Goal: Task Accomplishment & Management: Manage account settings

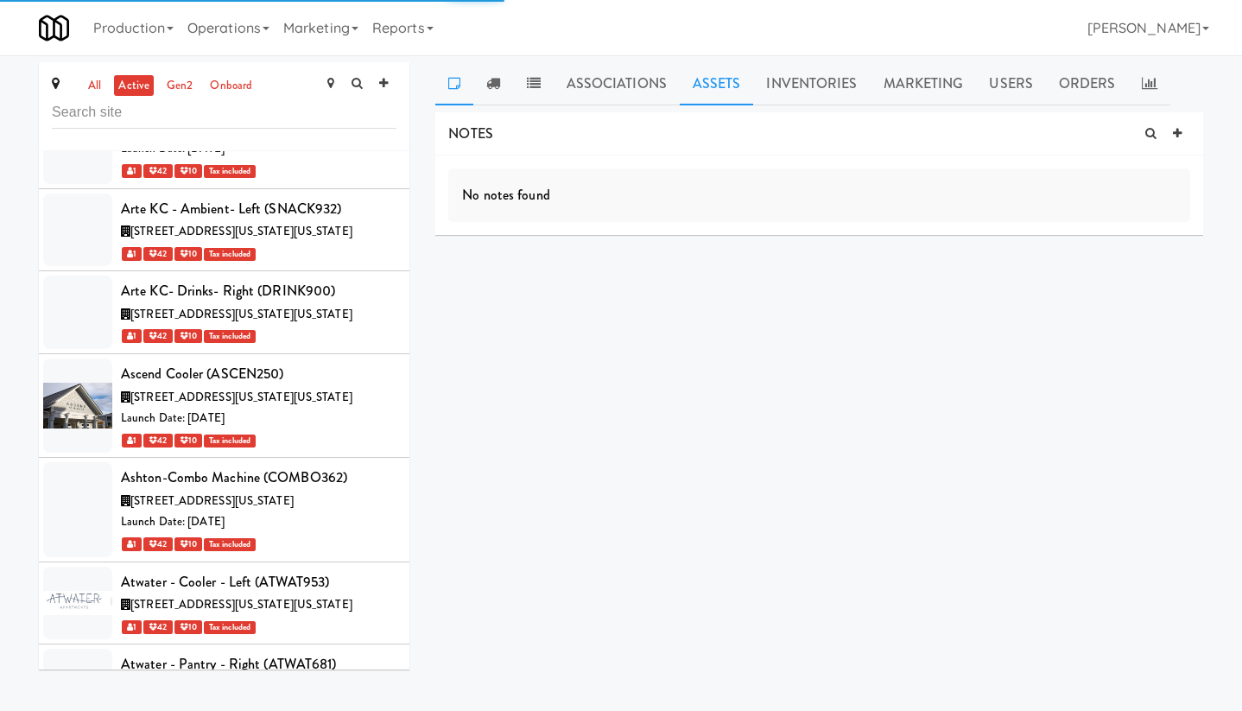
scroll to position [16143, 0]
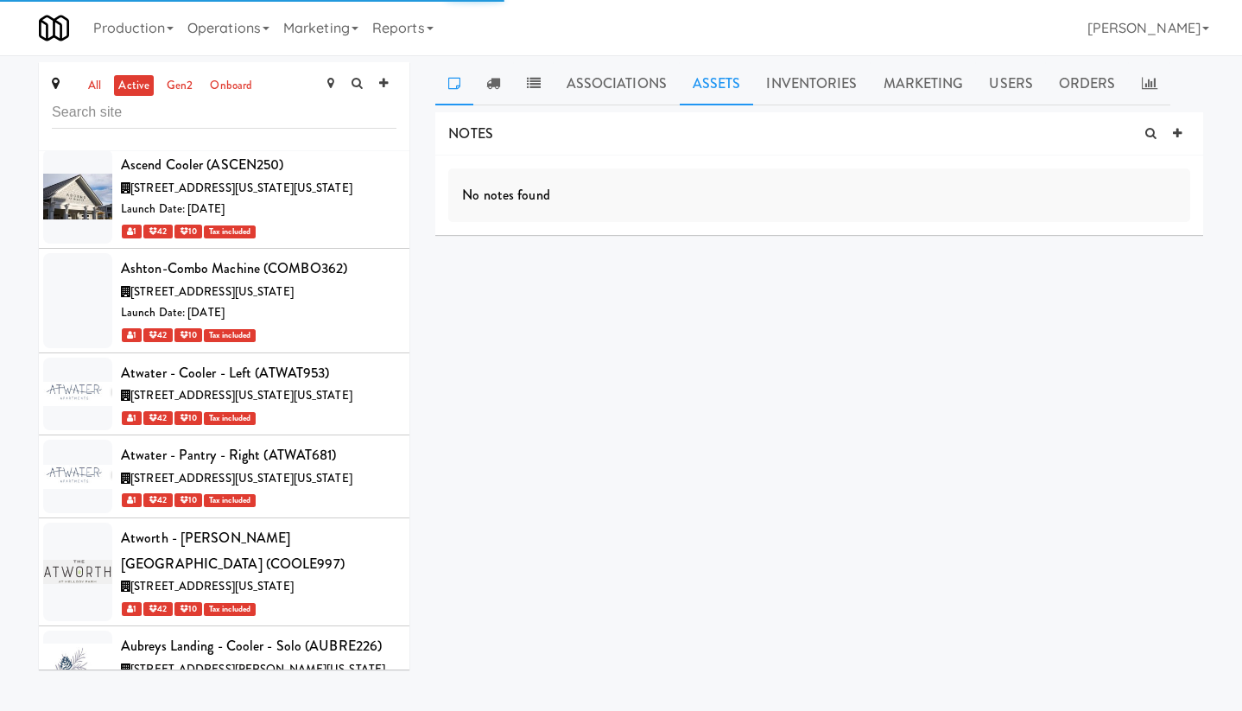
click at [718, 69] on link "Assets" at bounding box center [717, 83] width 74 height 43
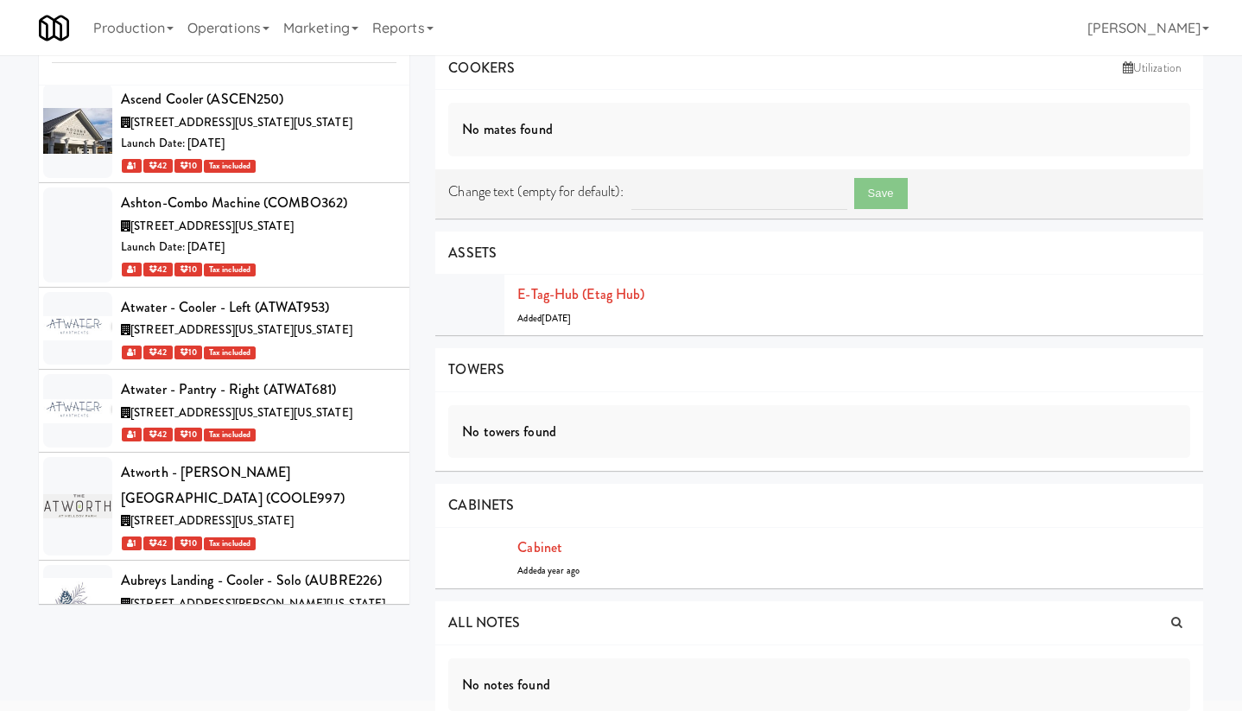
scroll to position [92, 0]
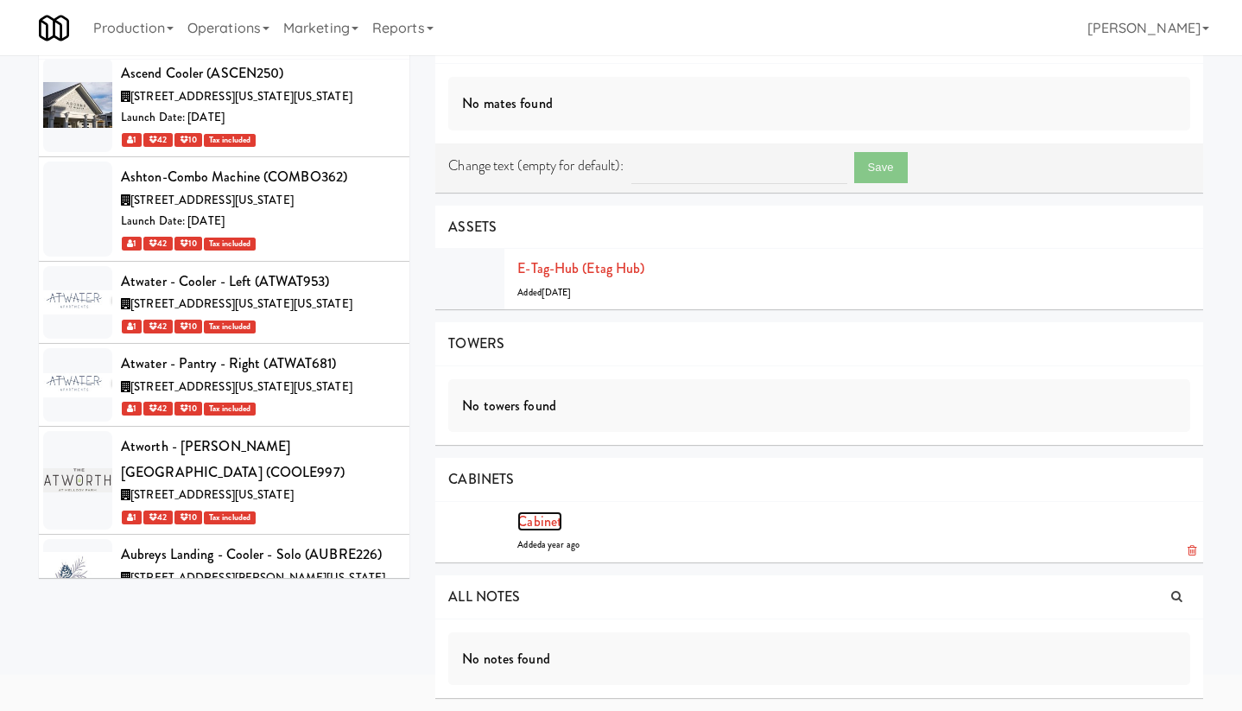
click at [551, 521] on link "Cabinet" at bounding box center [539, 521] width 45 height 20
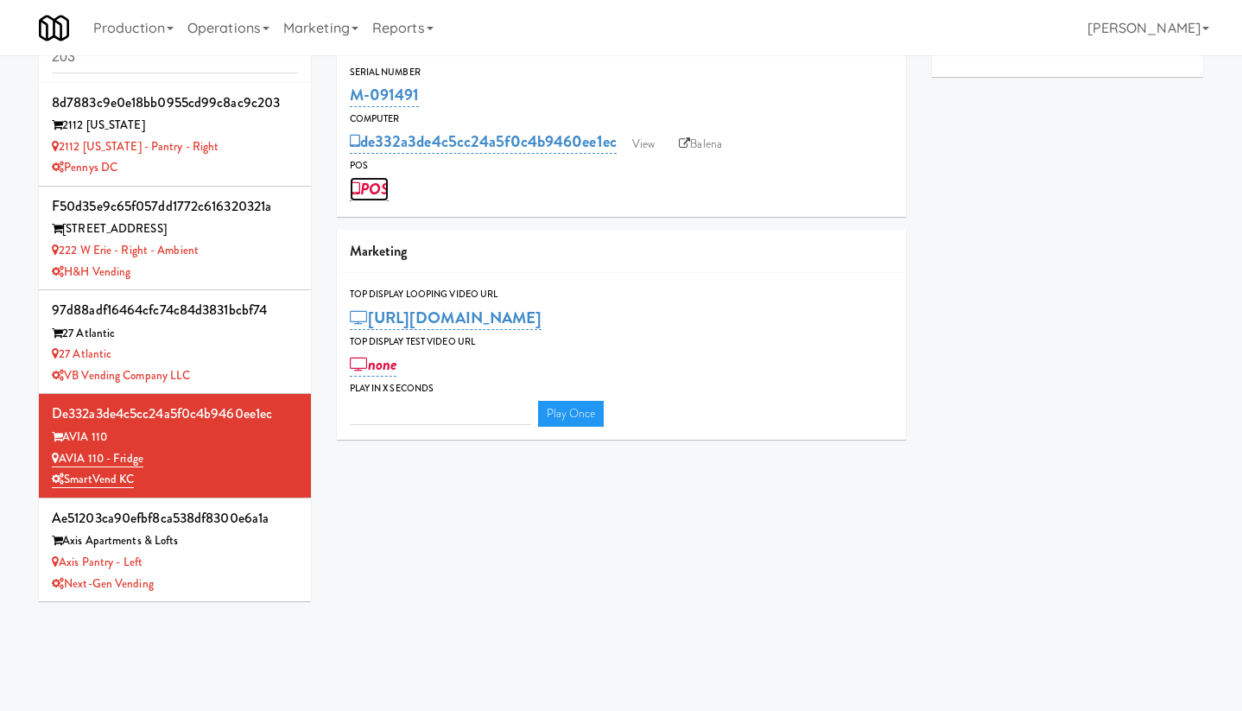
click at [384, 191] on link "POS" at bounding box center [369, 189] width 39 height 24
click at [544, 187] on span "Cancel" at bounding box center [546, 188] width 11 height 11
click at [249, 359] on div "27 Atlantic" at bounding box center [175, 355] width 246 height 22
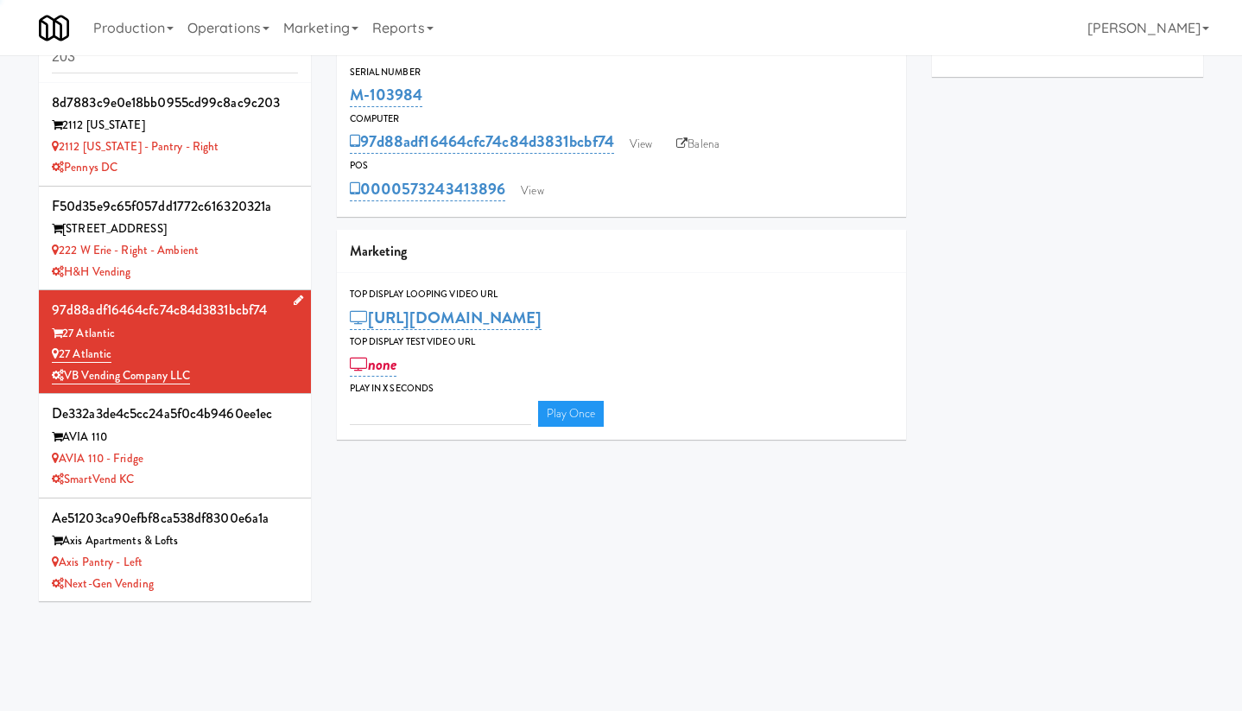
type input "3"
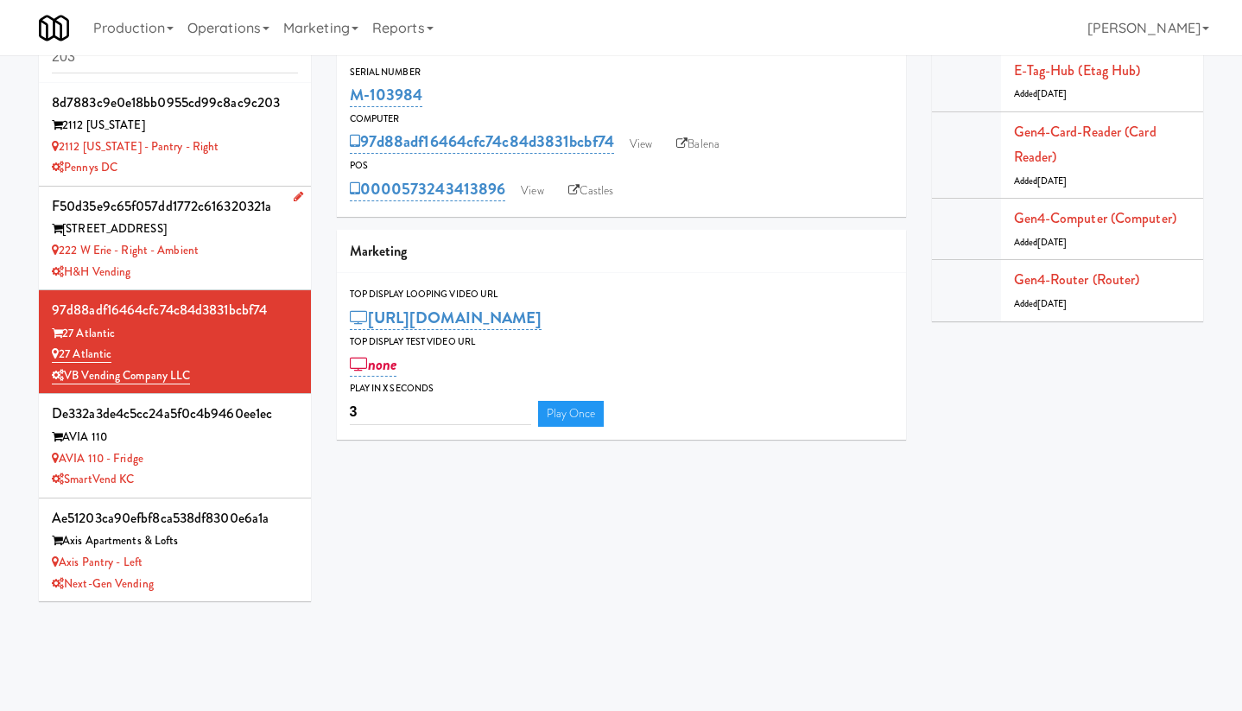
click at [250, 266] on div "H&H Vending" at bounding box center [175, 273] width 246 height 22
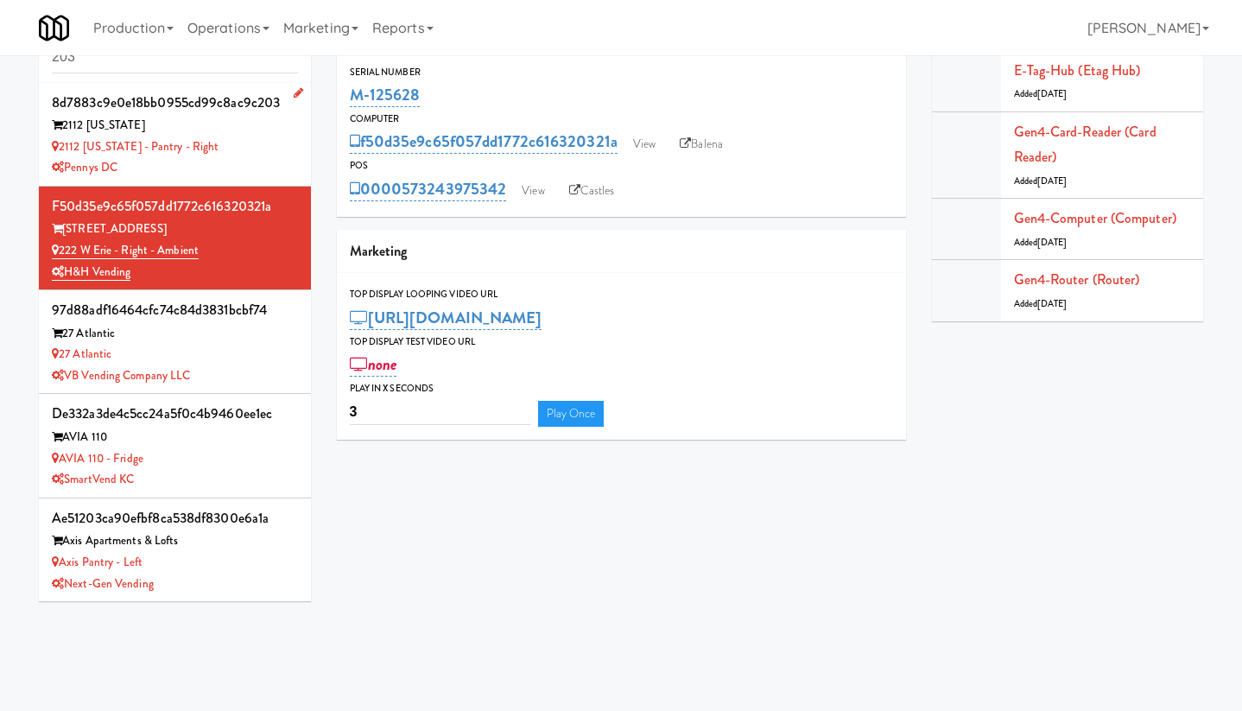
click at [253, 162] on div "Pennys DC" at bounding box center [175, 168] width 246 height 22
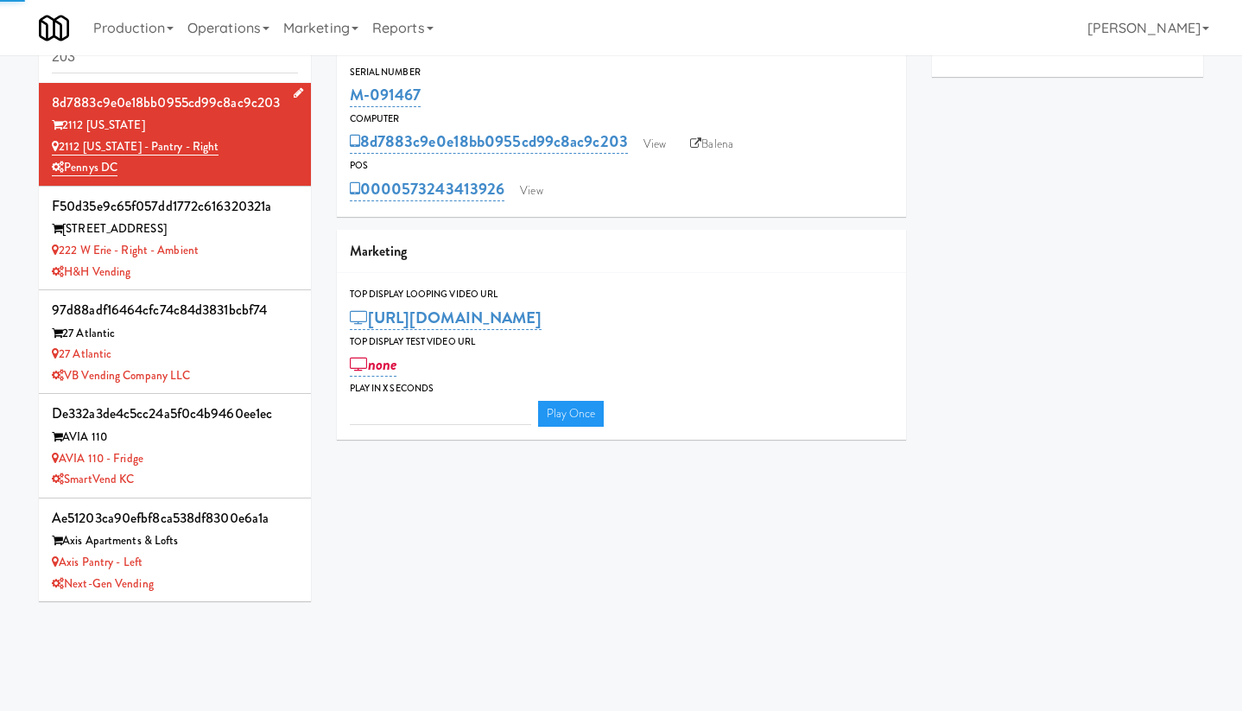
type input "3"
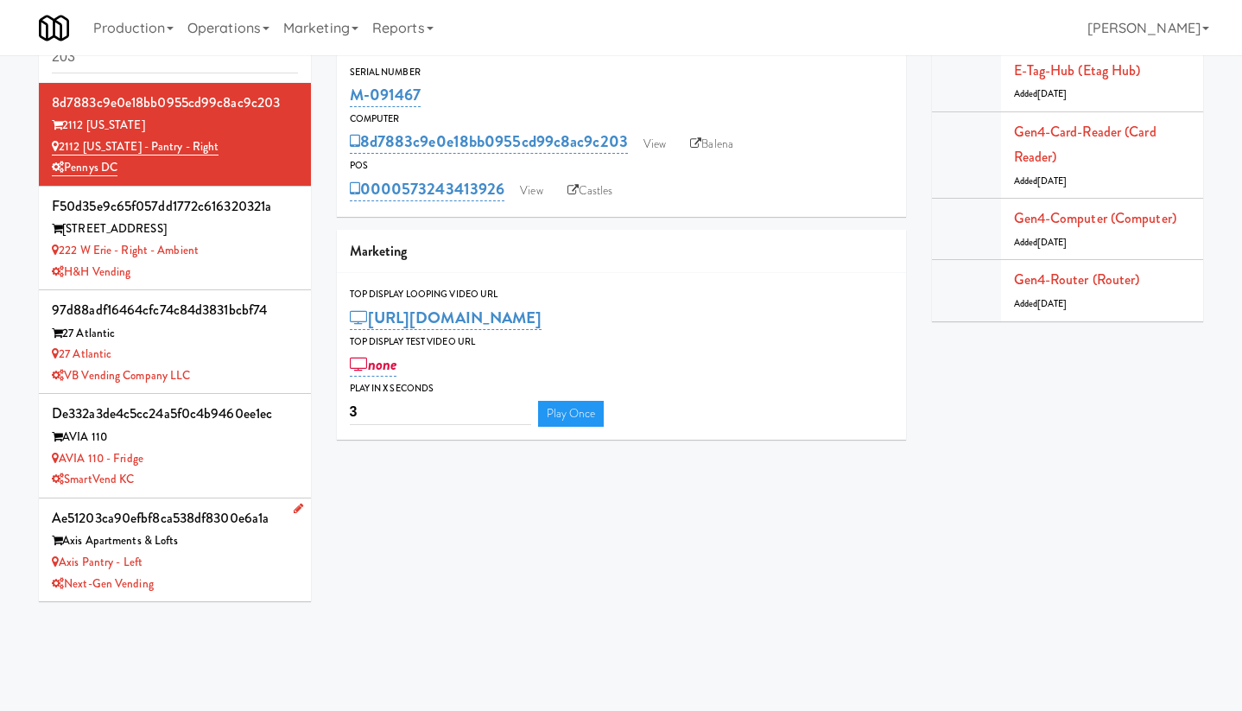
click at [225, 575] on div "Next-Gen Vending" at bounding box center [175, 585] width 246 height 22
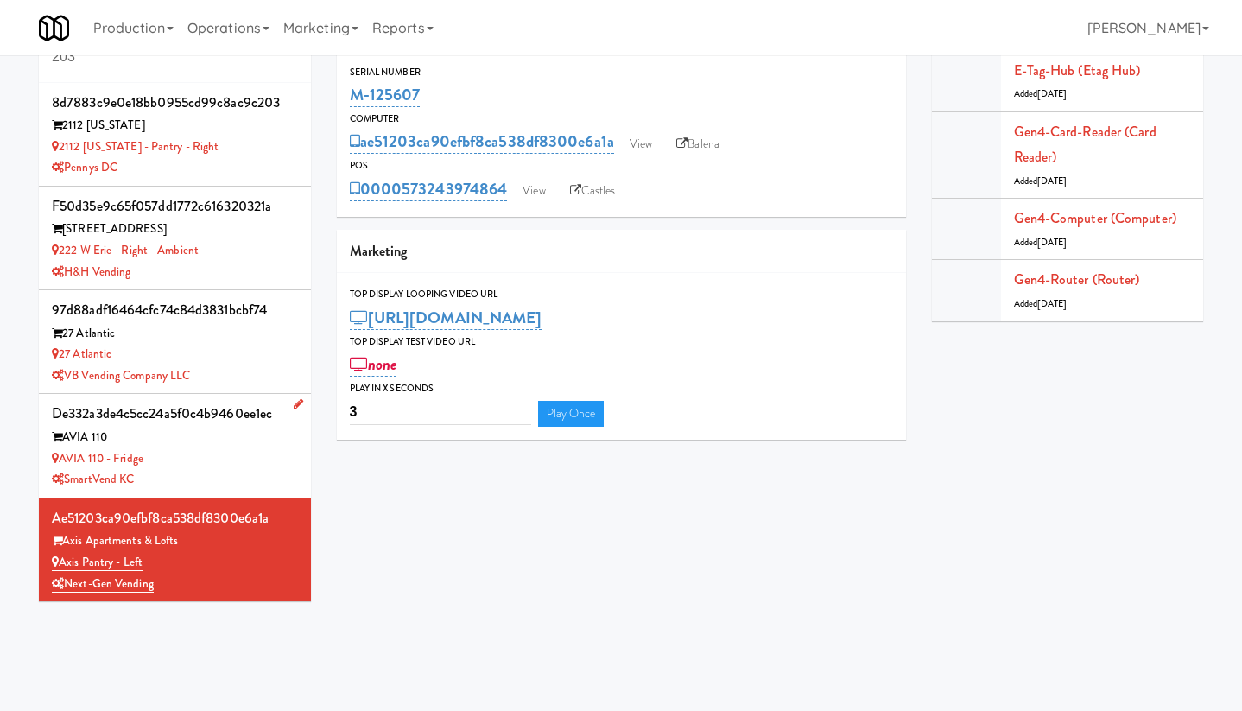
click at [224, 463] on div "AVIA 110 - Fridge" at bounding box center [175, 459] width 246 height 22
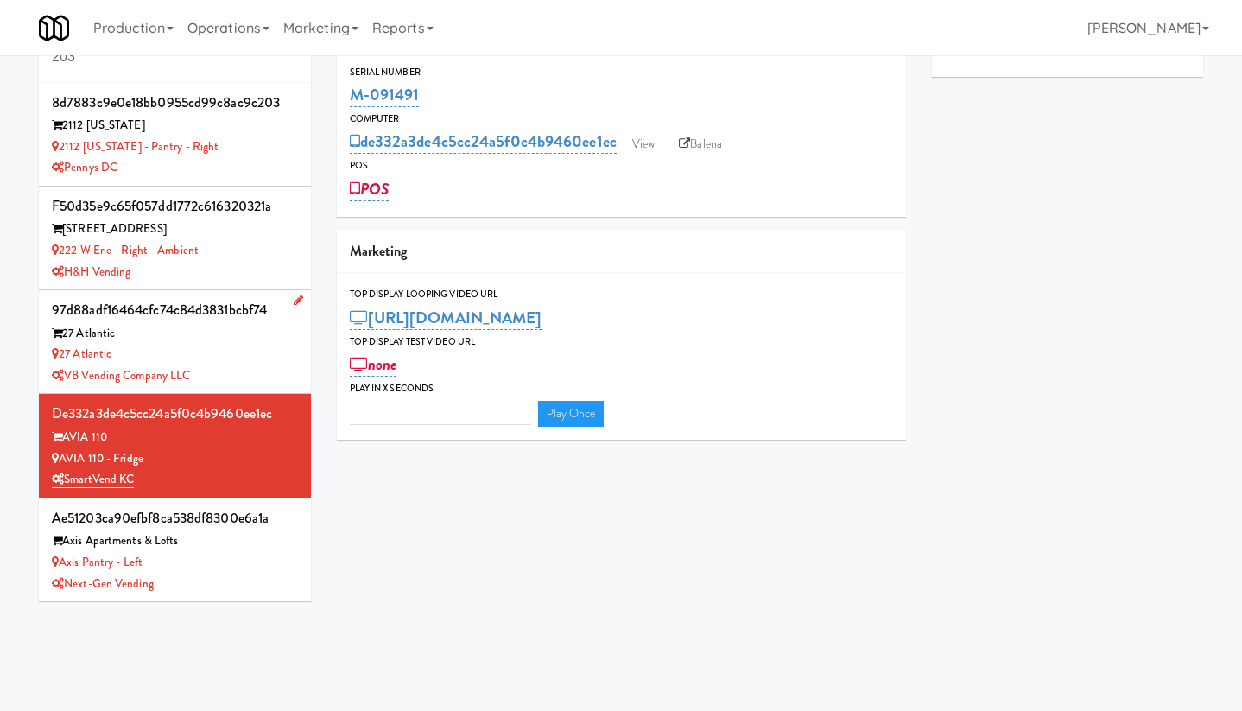
click at [236, 371] on div "VB Vending Company LLC" at bounding box center [175, 376] width 246 height 22
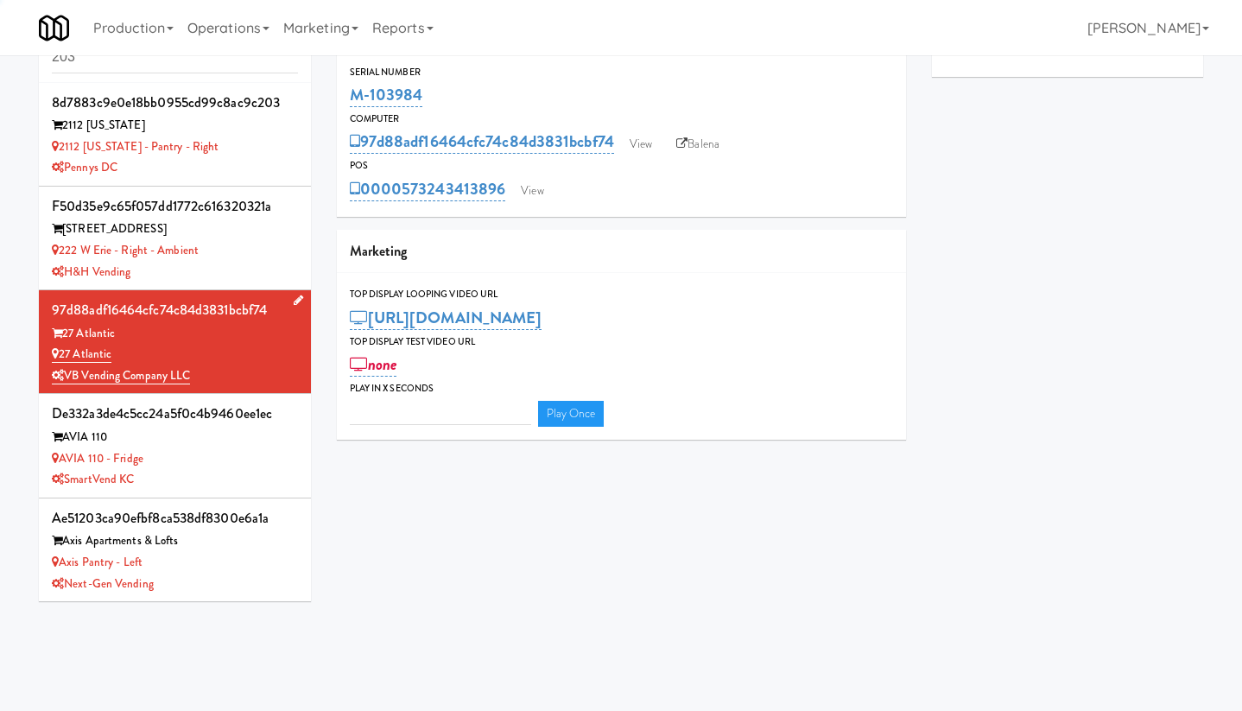
type input "3"
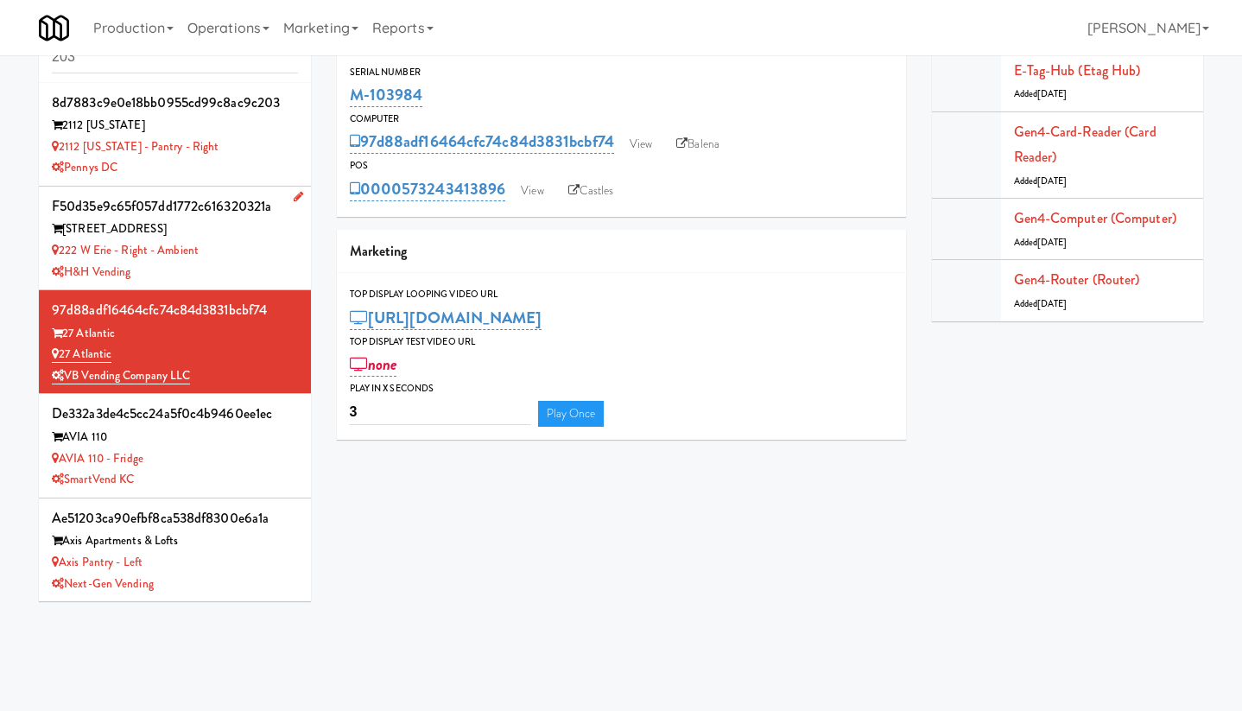
click at [237, 270] on div "H&H Vending" at bounding box center [175, 273] width 246 height 22
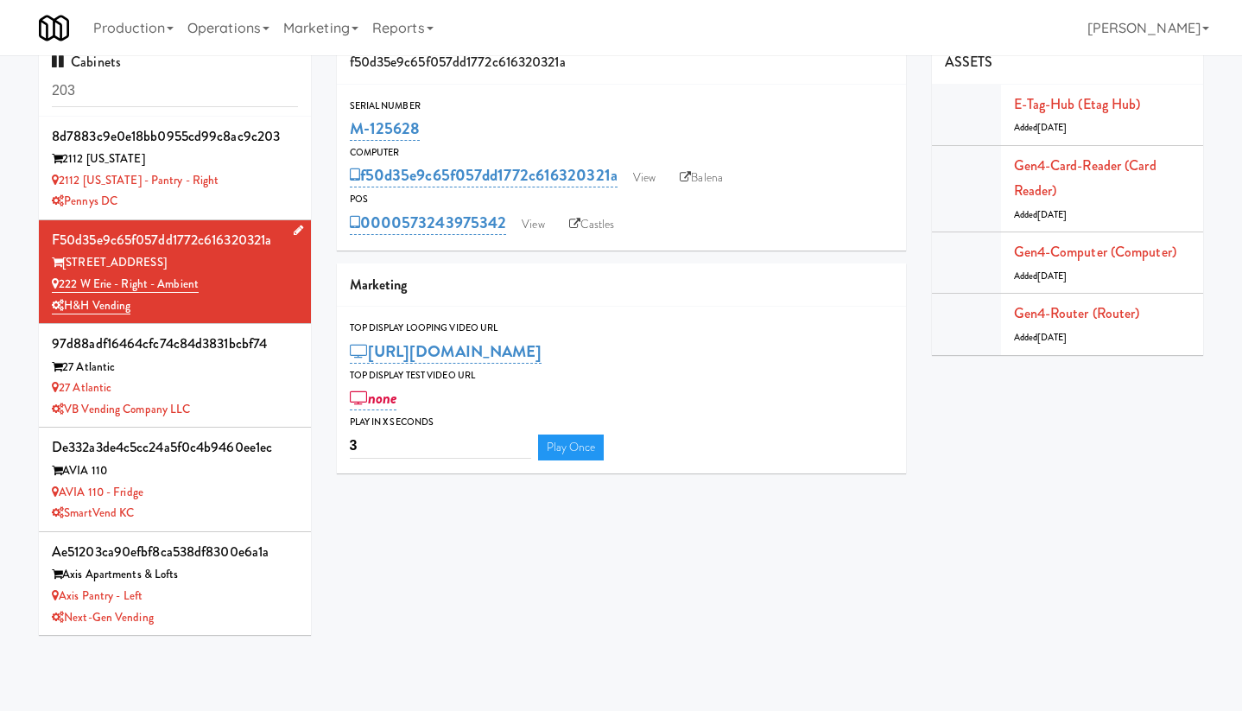
scroll to position [20, 0]
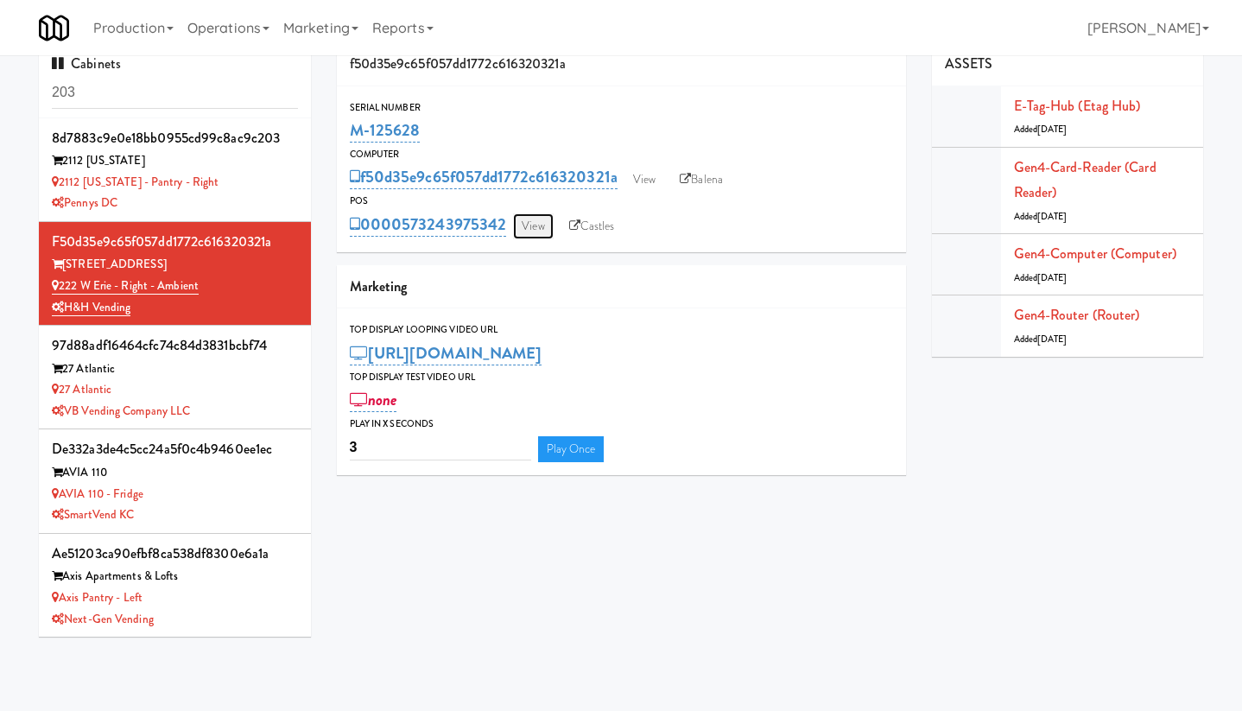
click at [534, 229] on link "View" at bounding box center [533, 226] width 40 height 26
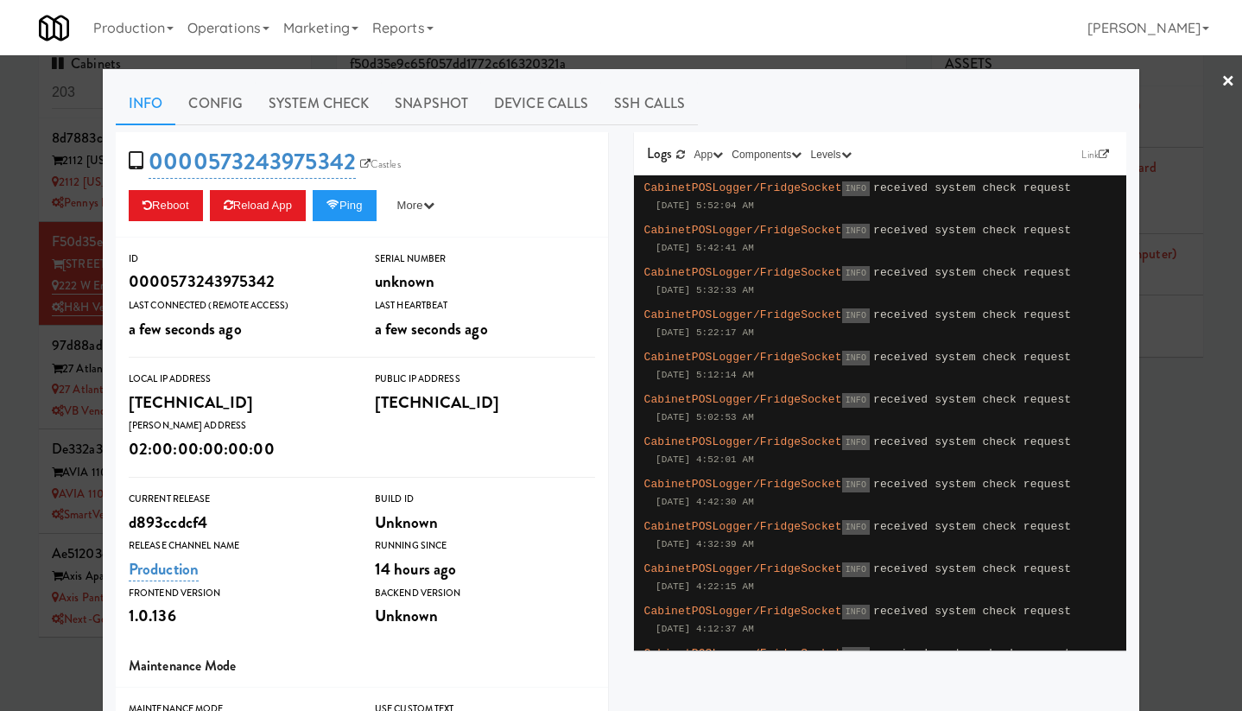
click at [1222, 86] on link "×" at bounding box center [1229, 82] width 14 height 54
